Goal: Feedback & Contribution: Leave review/rating

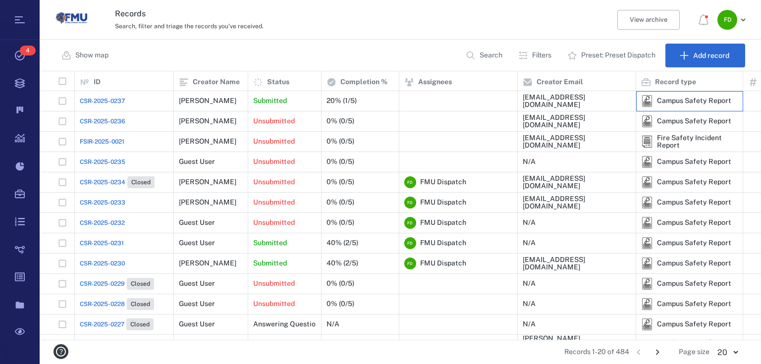
click at [712, 97] on div "Campus Safety Report" at bounding box center [694, 100] width 74 height 7
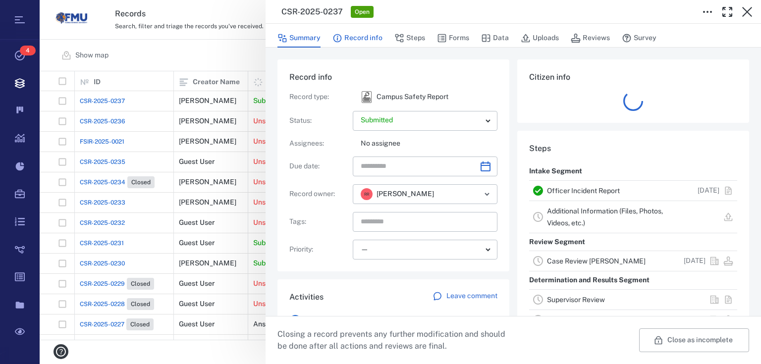
click at [343, 37] on button "Record info" at bounding box center [357, 38] width 50 height 19
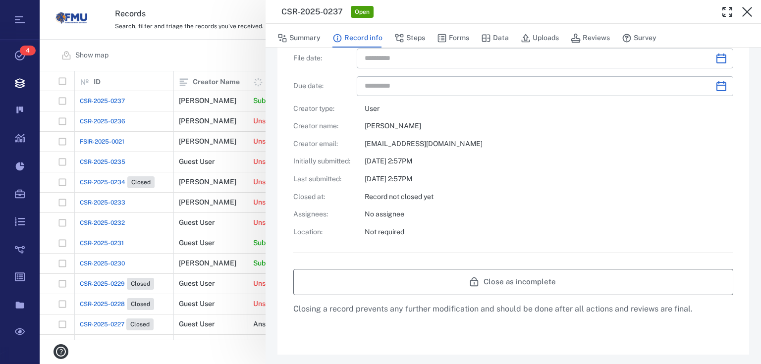
scroll to position [396, 0]
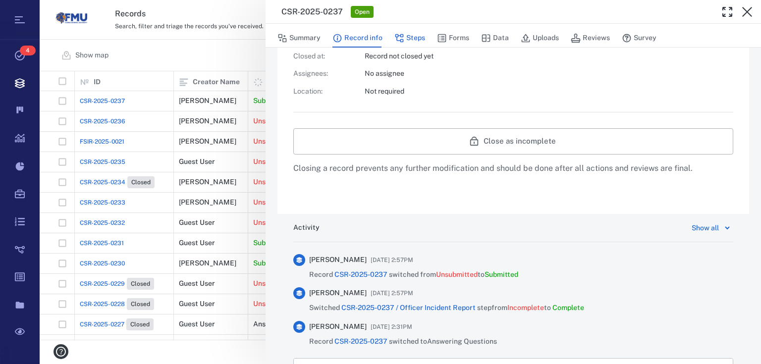
click at [397, 42] on icon "button" at bounding box center [399, 38] width 10 height 10
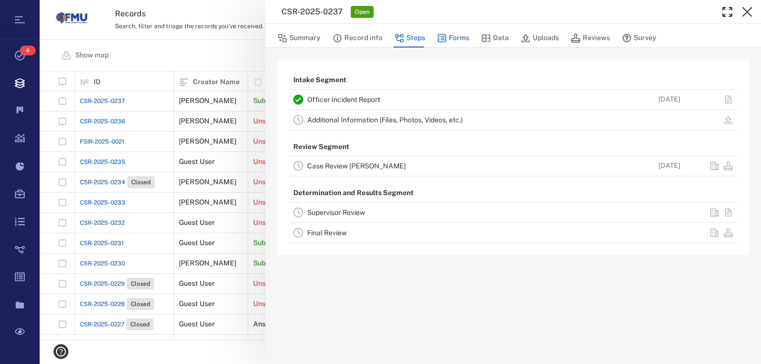
click at [450, 41] on button "Forms" at bounding box center [453, 38] width 32 height 19
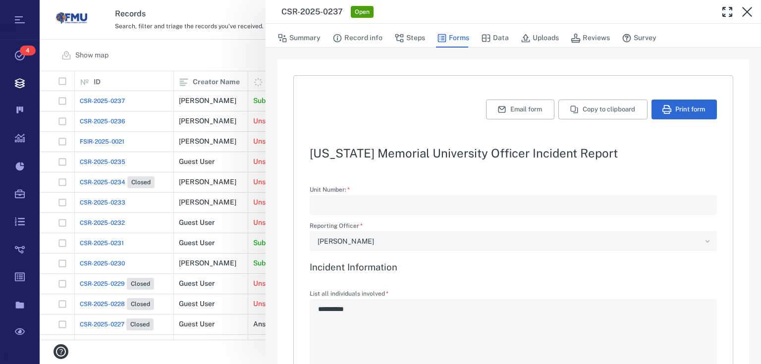
type textarea "*"
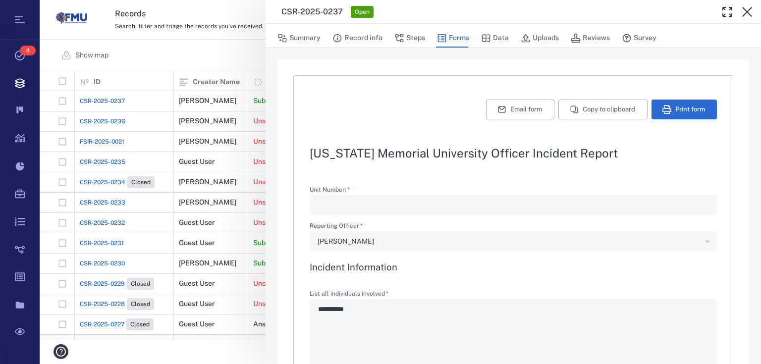
type textarea "*"
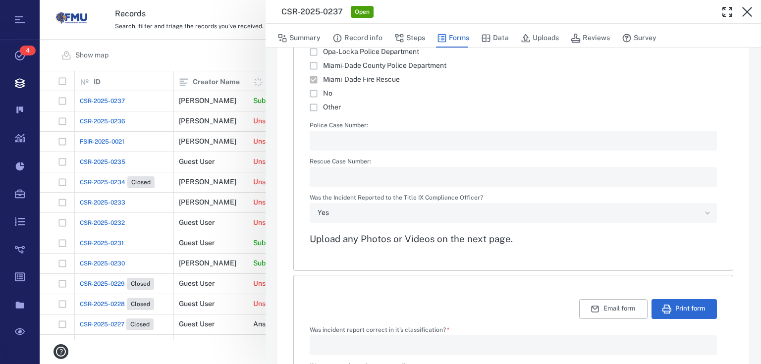
scroll to position [1427, 0]
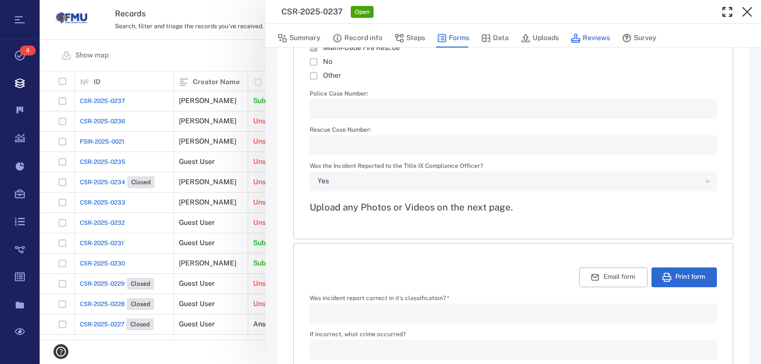
click at [579, 35] on button "Reviews" at bounding box center [590, 38] width 39 height 19
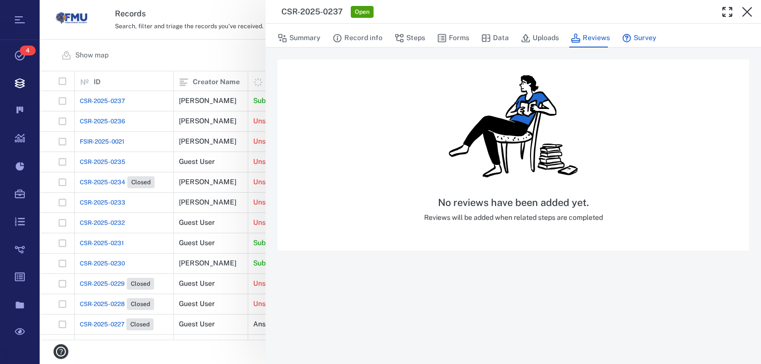
click at [654, 34] on button "Survey" at bounding box center [639, 38] width 35 height 19
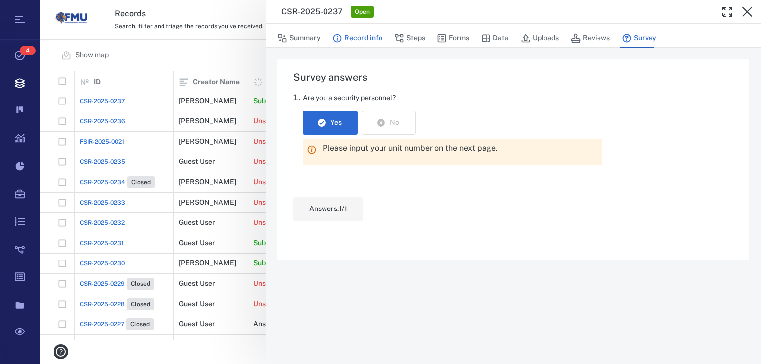
click at [351, 41] on button "Record info" at bounding box center [357, 38] width 50 height 19
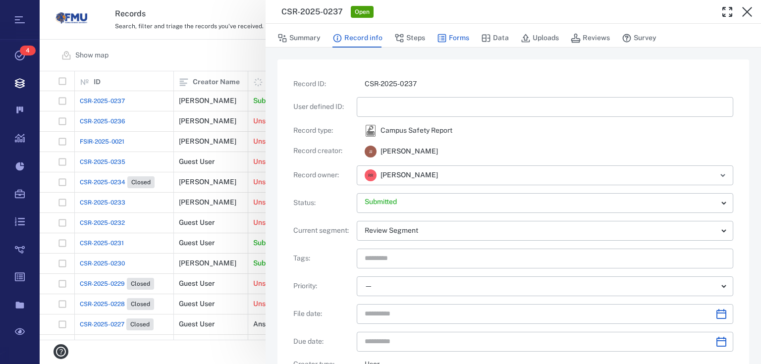
click at [456, 40] on button "Forms" at bounding box center [453, 38] width 32 height 19
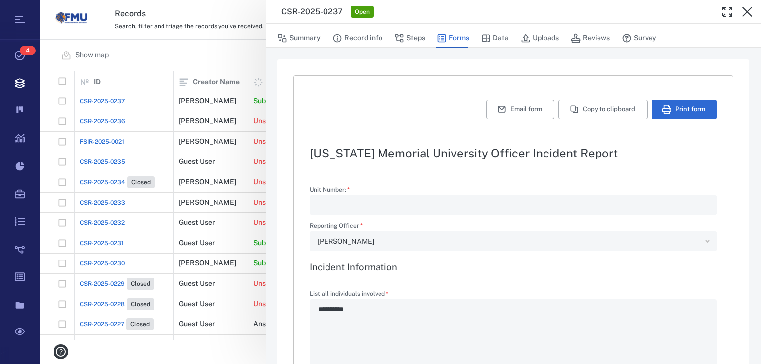
type textarea "*"
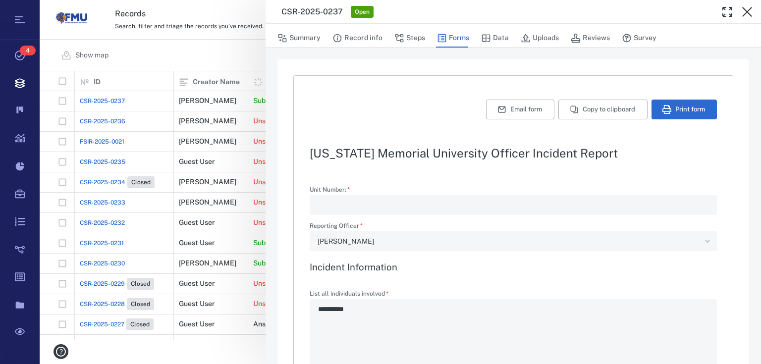
type textarea "*"
click at [411, 37] on button "Steps" at bounding box center [409, 38] width 31 height 19
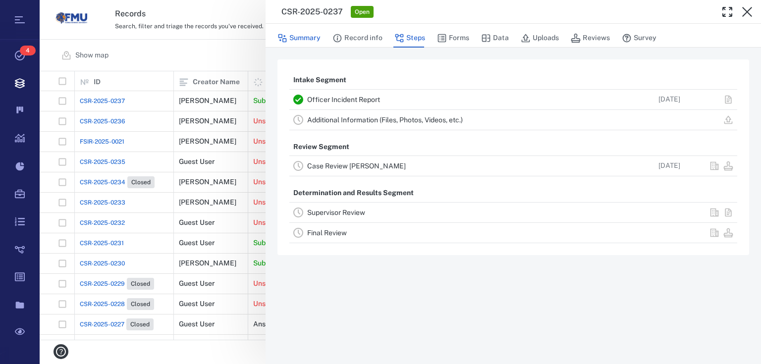
click at [312, 35] on button "Summary" at bounding box center [298, 38] width 43 height 19
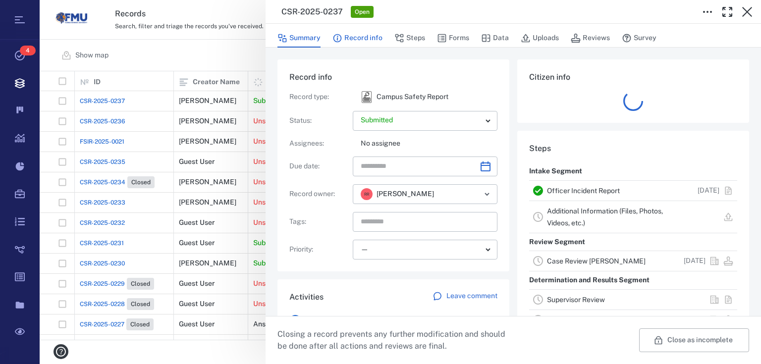
click at [365, 44] on button "Record info" at bounding box center [357, 38] width 50 height 19
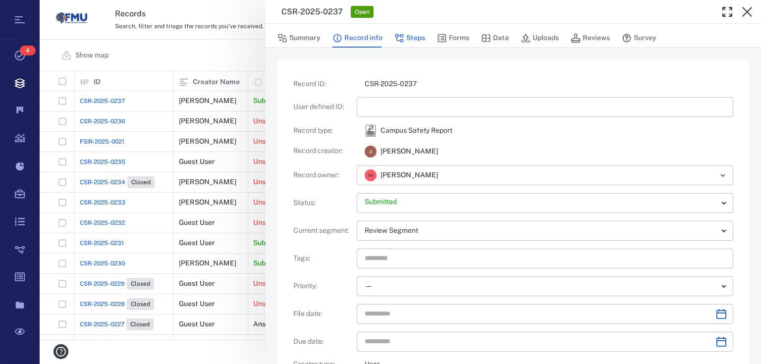
click at [404, 42] on button "Steps" at bounding box center [409, 38] width 31 height 19
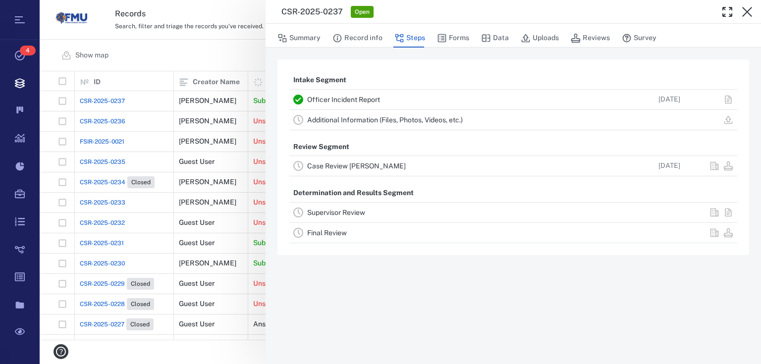
click at [355, 166] on link "Case Review [PERSON_NAME]" at bounding box center [356, 166] width 99 height 8
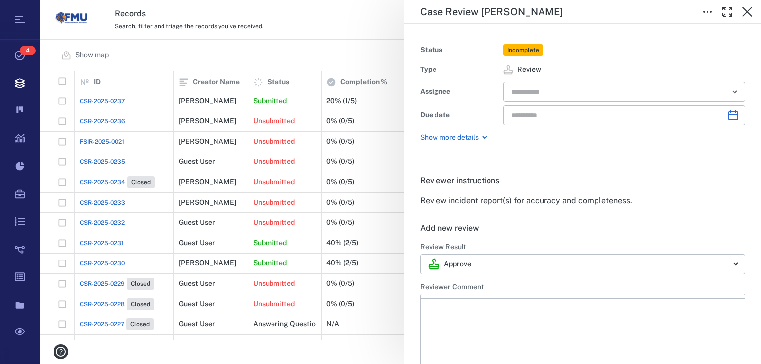
type input "**********"
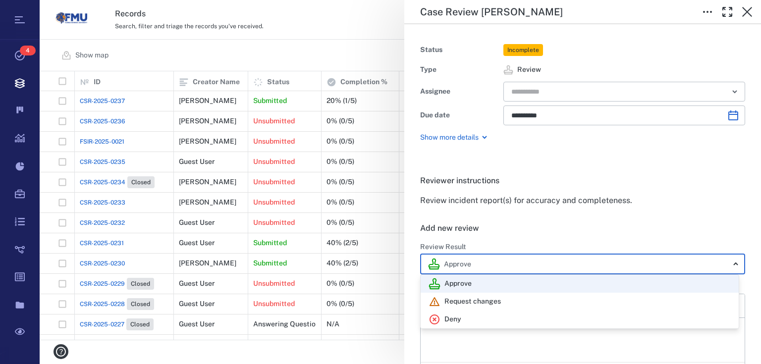
click at [731, 268] on body "Tasks 4 Records Boards Dashboard Reports Record types Guide steps Rules Form bu…" at bounding box center [380, 182] width 761 height 364
click at [731, 270] on div at bounding box center [380, 182] width 761 height 364
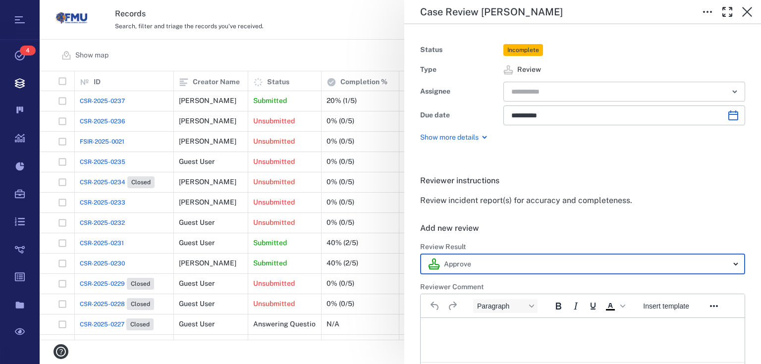
click at [735, 90] on button "Open" at bounding box center [735, 92] width 14 height 14
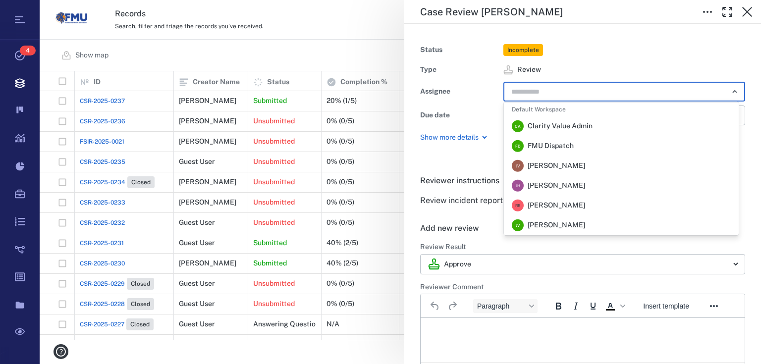
click at [571, 150] on span "FMU Dispatch" at bounding box center [551, 146] width 46 height 10
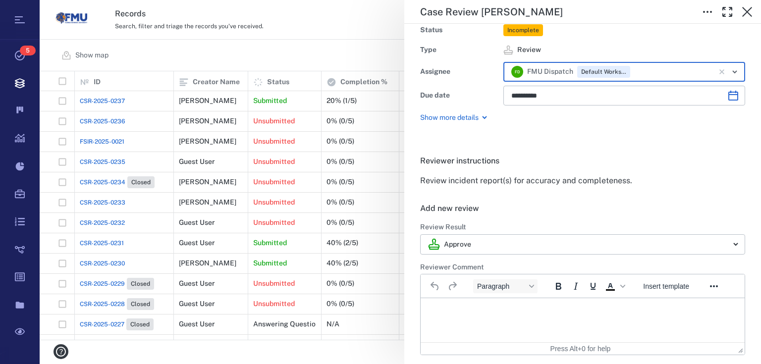
scroll to position [40, 0]
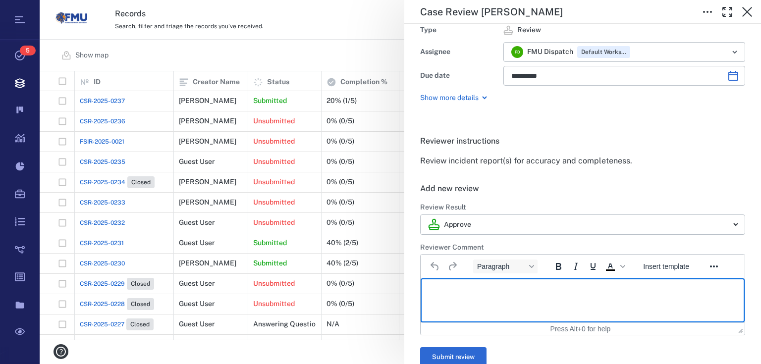
click at [454, 289] on p "Rich Text Area. Press ALT-0 for help." at bounding box center [582, 290] width 307 height 9
click at [451, 290] on p "*********" at bounding box center [579, 290] width 301 height 9
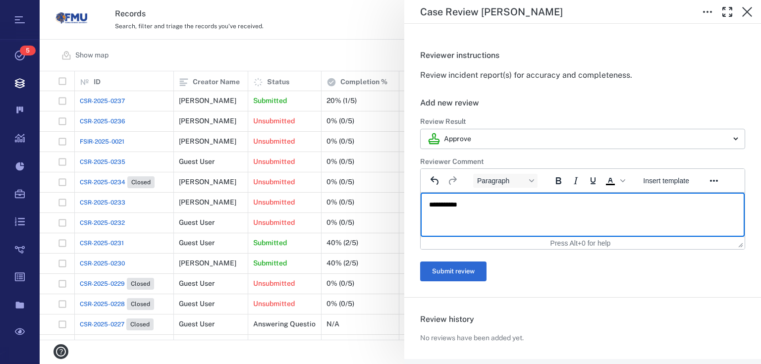
scroll to position [67, 0]
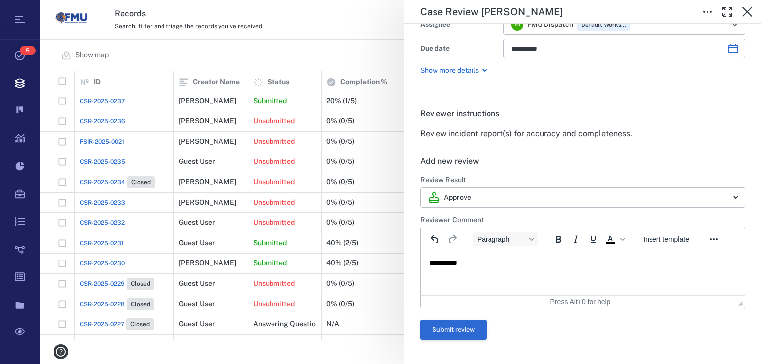
click at [464, 327] on button "Submit review" at bounding box center [453, 330] width 66 height 20
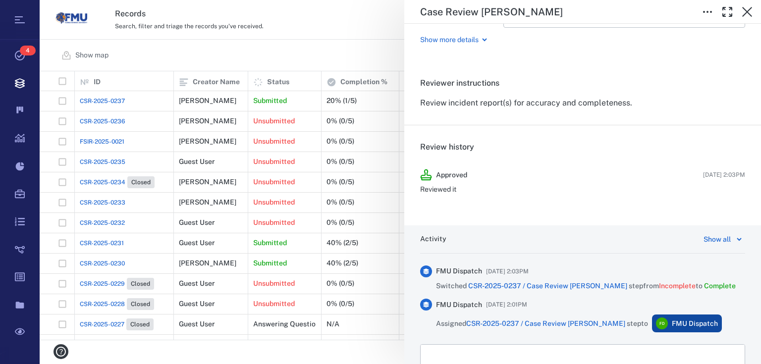
scroll to position [176, 0]
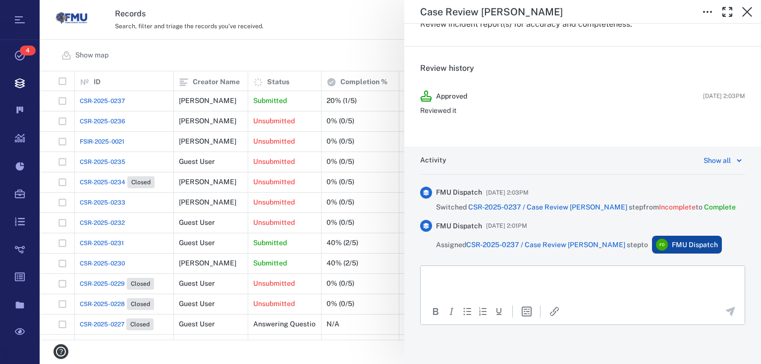
click at [471, 281] on p "Rich Text Area. Press ALT-0 for help." at bounding box center [582, 278] width 307 height 9
drag, startPoint x: 111, startPoint y: 99, endPoint x: 117, endPoint y: 100, distance: 6.6
click at [117, 100] on div "**********" at bounding box center [400, 182] width 721 height 364
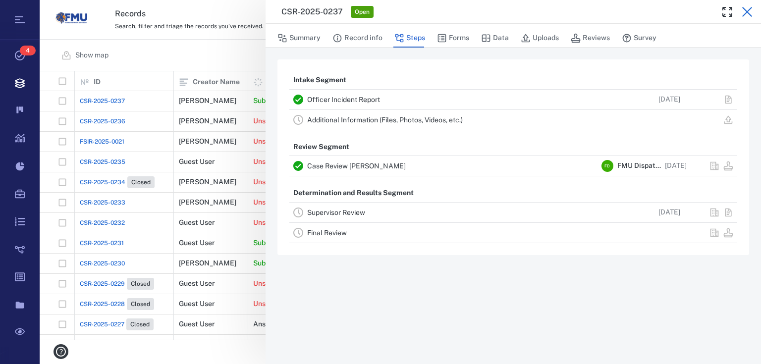
click at [749, 12] on icon "button" at bounding box center [747, 12] width 12 height 12
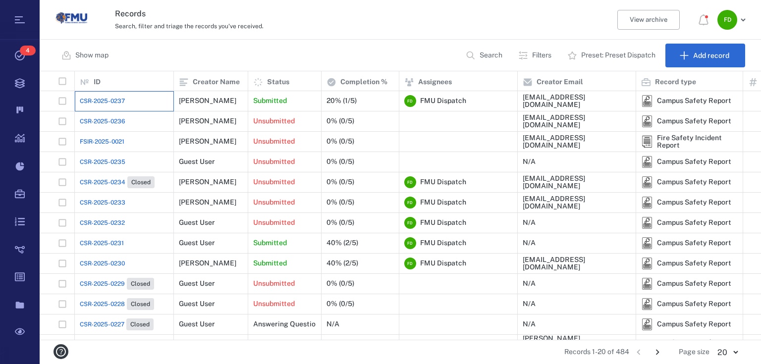
click at [98, 105] on div "CSR-2025-0237" at bounding box center [124, 101] width 89 height 20
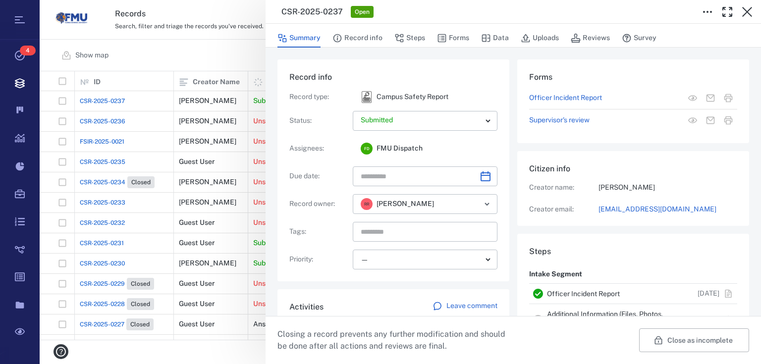
drag, startPoint x: 359, startPoint y: 40, endPoint x: 308, endPoint y: 38, distance: 51.1
click at [360, 40] on button "Record info" at bounding box center [357, 38] width 50 height 19
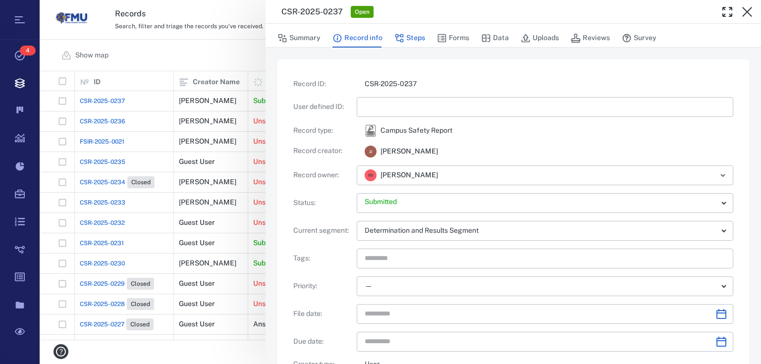
click at [412, 42] on button "Steps" at bounding box center [409, 38] width 31 height 19
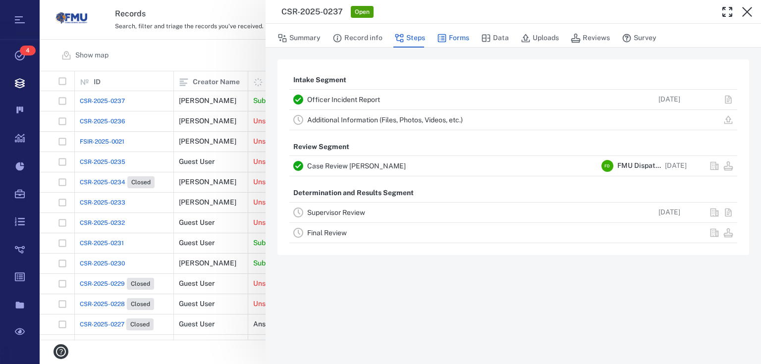
click at [461, 33] on button "Forms" at bounding box center [453, 38] width 32 height 19
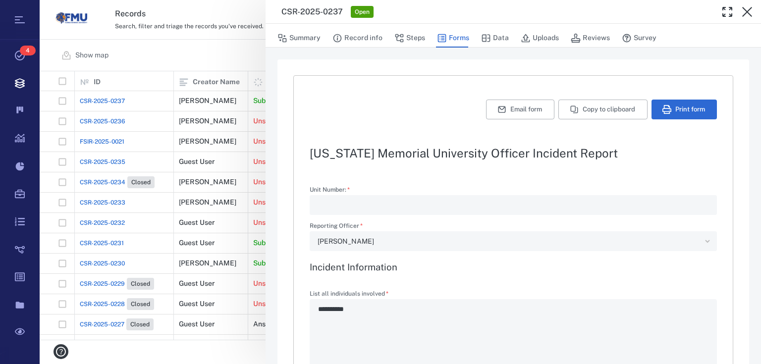
type textarea "*"
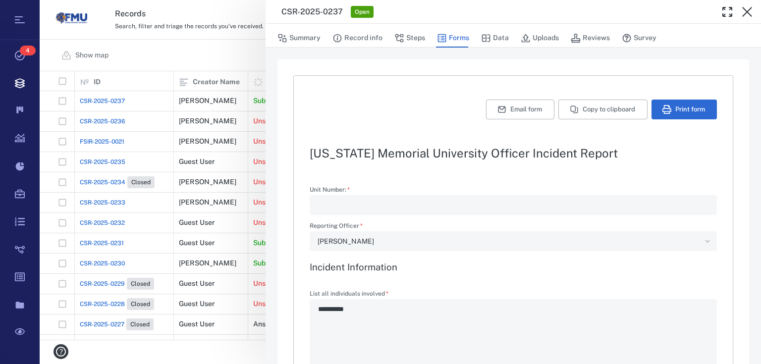
type textarea "*"
click at [25, 55] on icon at bounding box center [20, 56] width 40 height 28
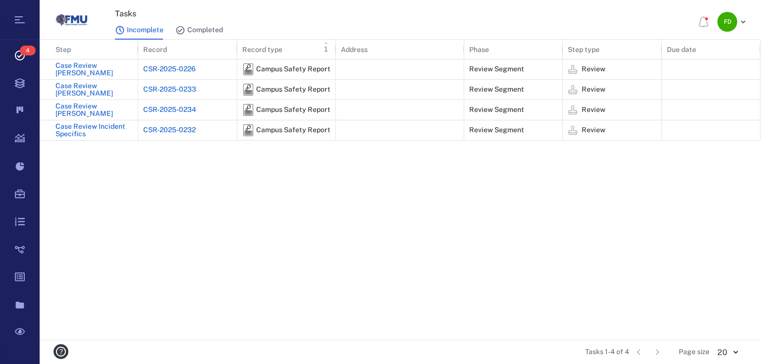
scroll to position [294, 715]
click at [183, 69] on div "CSR-2025-0226" at bounding box center [171, 68] width 56 height 7
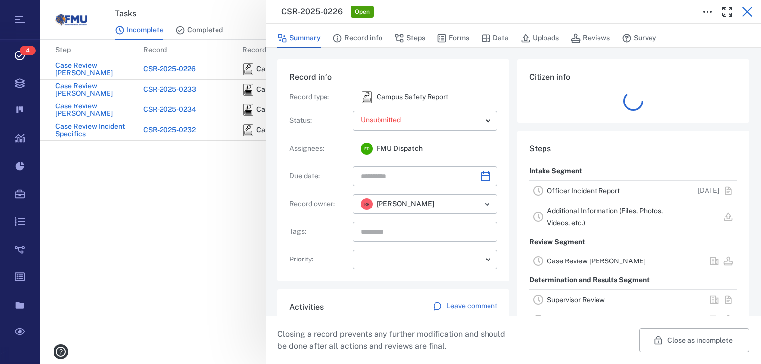
click at [749, 12] on icon "button" at bounding box center [747, 12] width 12 height 12
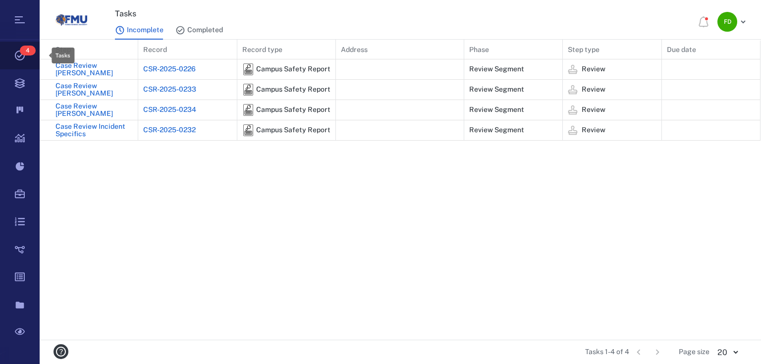
click at [18, 59] on icon at bounding box center [20, 56] width 10 height 10
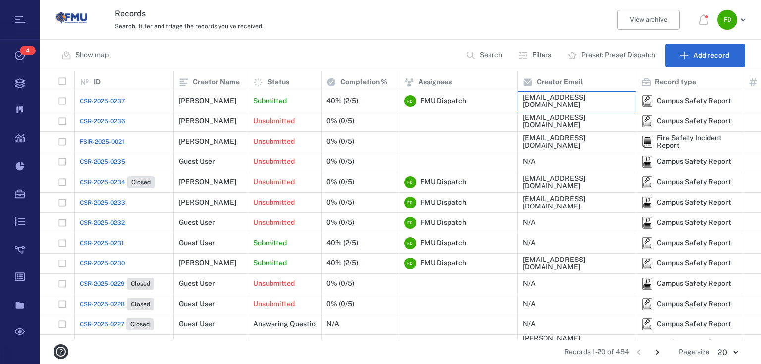
click at [541, 99] on div "[EMAIL_ADDRESS][DOMAIN_NAME]" at bounding box center [577, 101] width 108 height 15
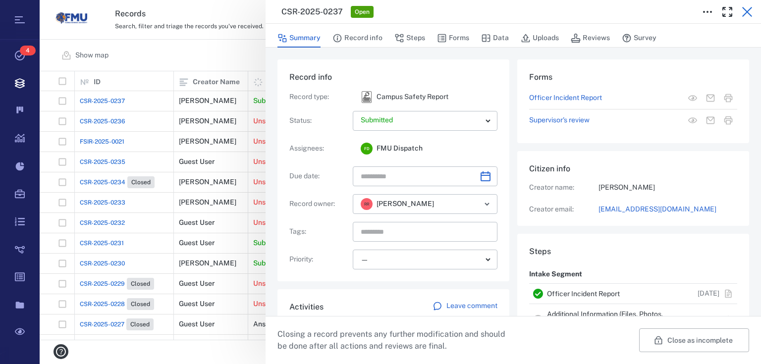
click at [749, 8] on icon "button" at bounding box center [747, 12] width 12 height 12
